Goal: Task Accomplishment & Management: Manage account settings

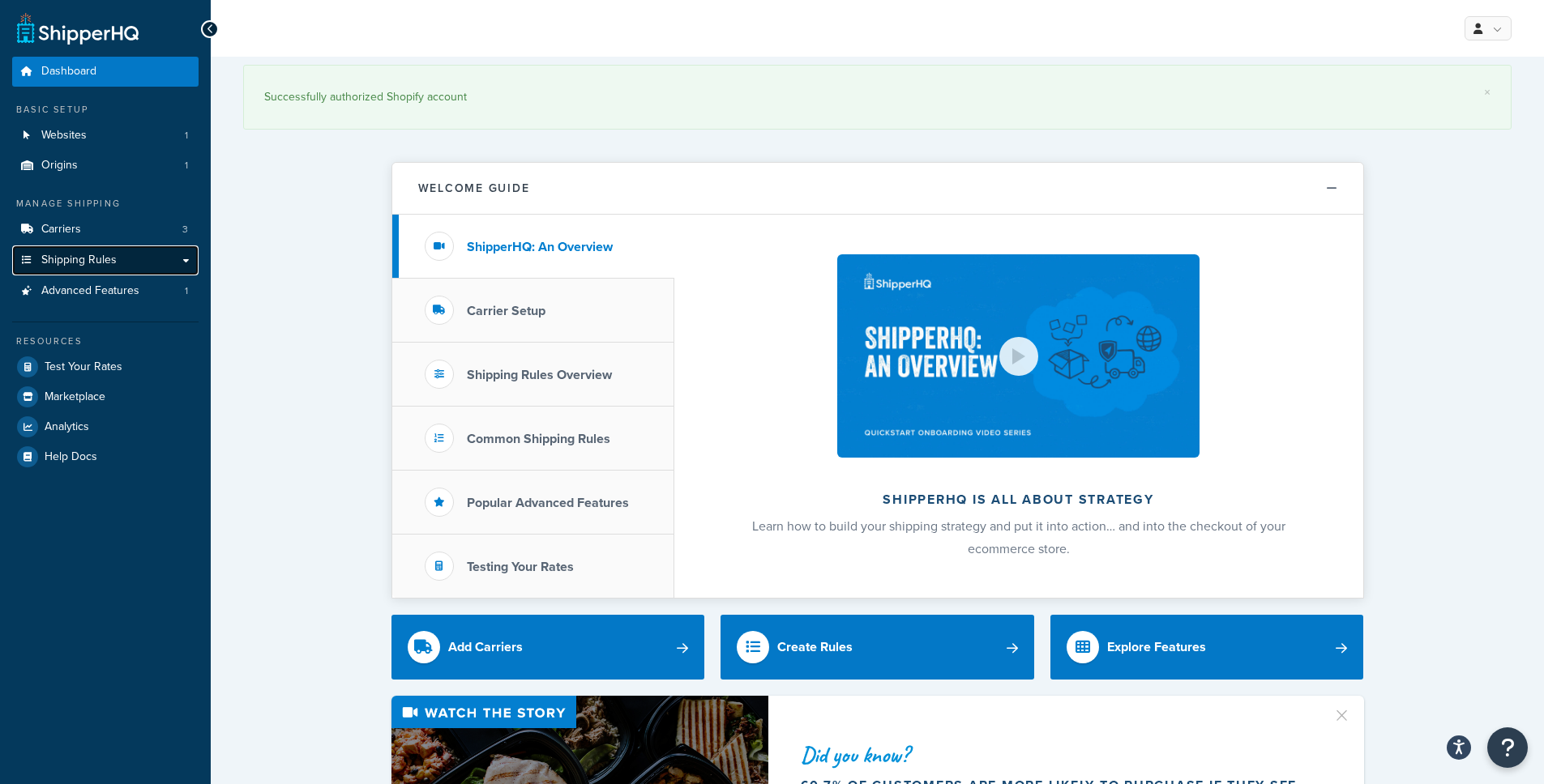
click at [191, 256] on link "Shipping Rules" at bounding box center [105, 260] width 186 height 30
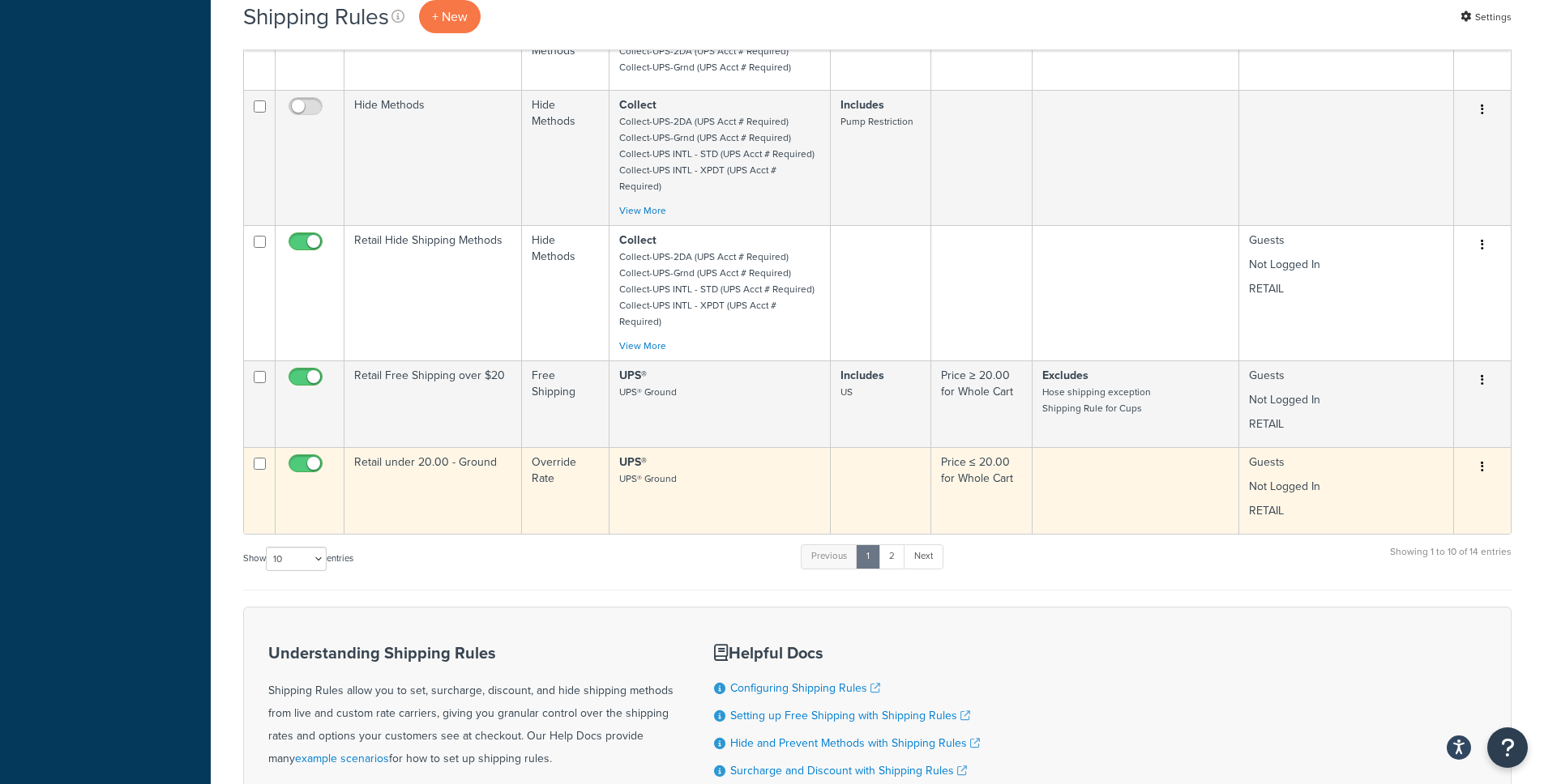
scroll to position [820, 0]
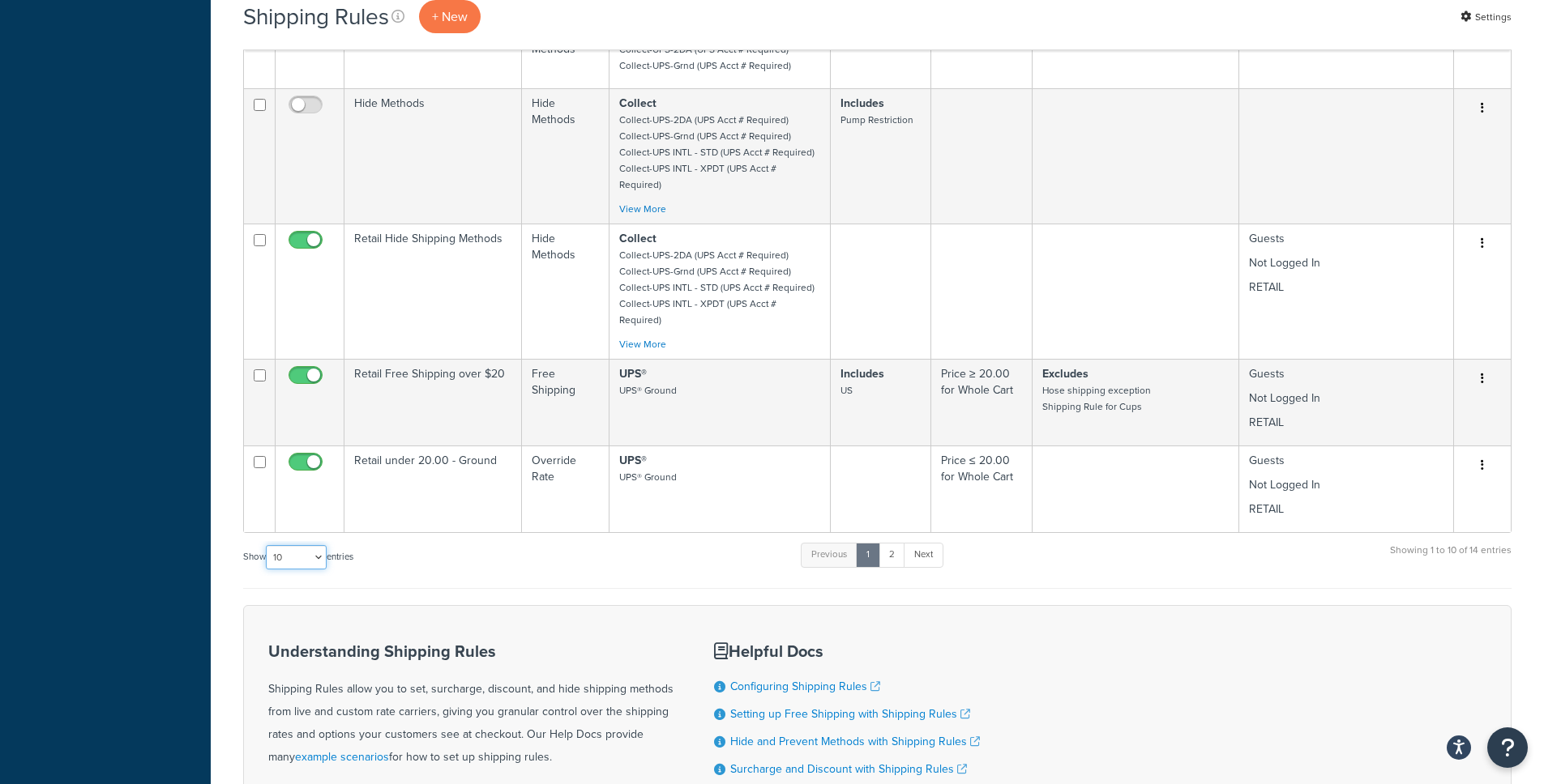
click at [290, 545] on select "10 15 25 50 100 1000" at bounding box center [296, 557] width 61 height 24
select select "15"
click at [267, 545] on select "10 15 25 50 100 1000" at bounding box center [296, 557] width 61 height 24
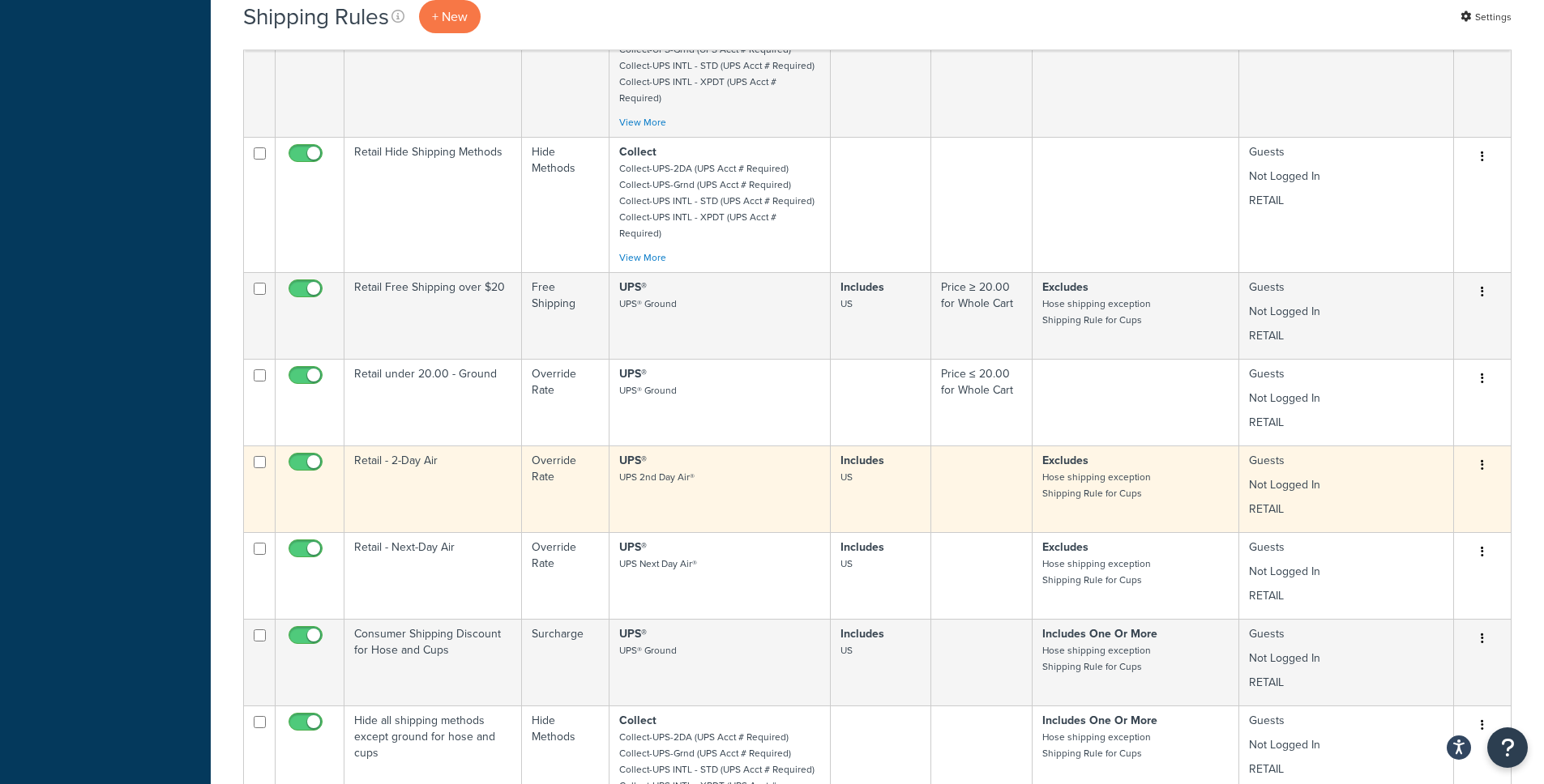
scroll to position [903, 0]
